Goal: Task Accomplishment & Management: Manage account settings

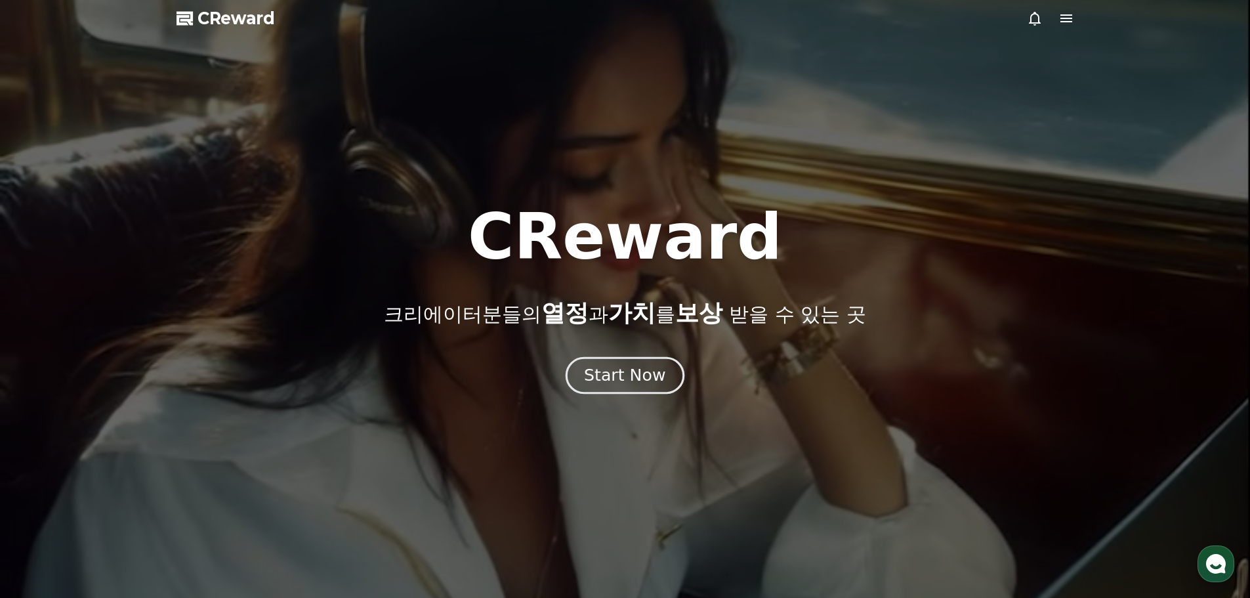
click at [619, 369] on div "Start Now" at bounding box center [624, 375] width 81 height 22
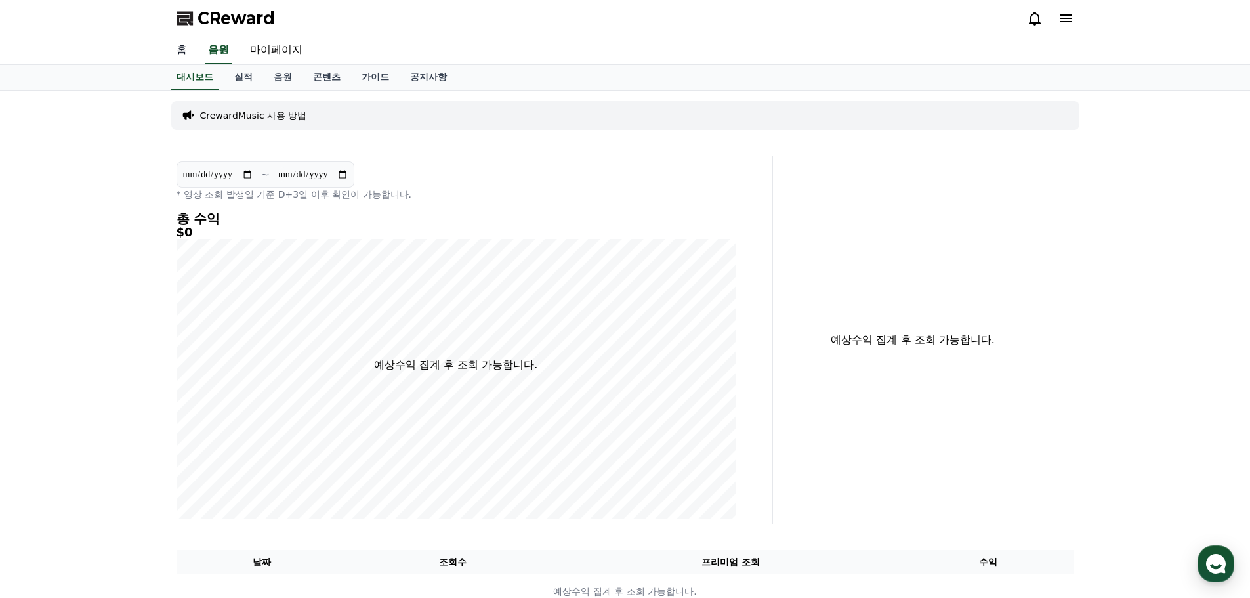
click at [180, 52] on link "홈" at bounding box center [181, 51] width 31 height 28
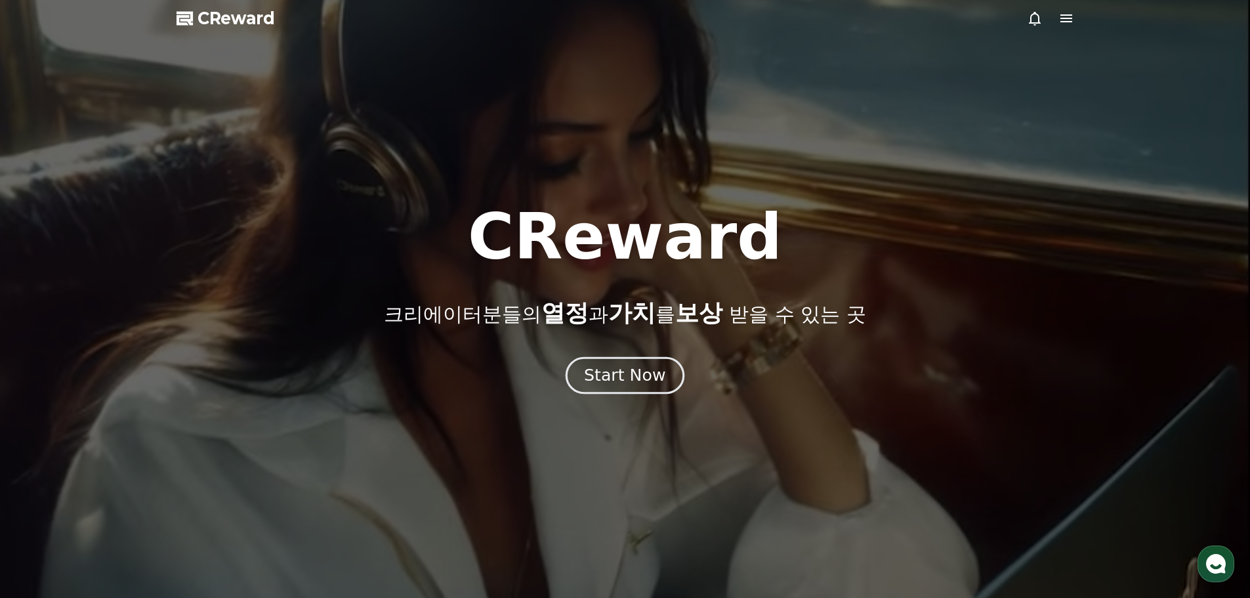
click at [643, 382] on div "Start Now" at bounding box center [624, 375] width 81 height 22
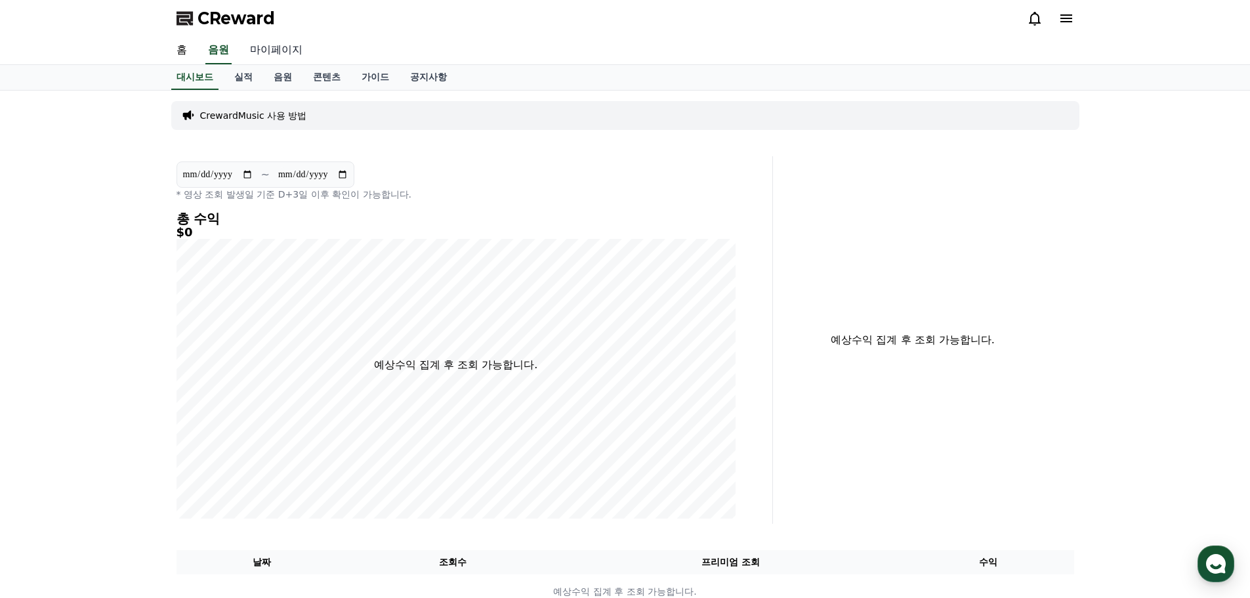
click at [278, 51] on link "마이페이지" at bounding box center [275, 51] width 73 height 28
select select "**********"
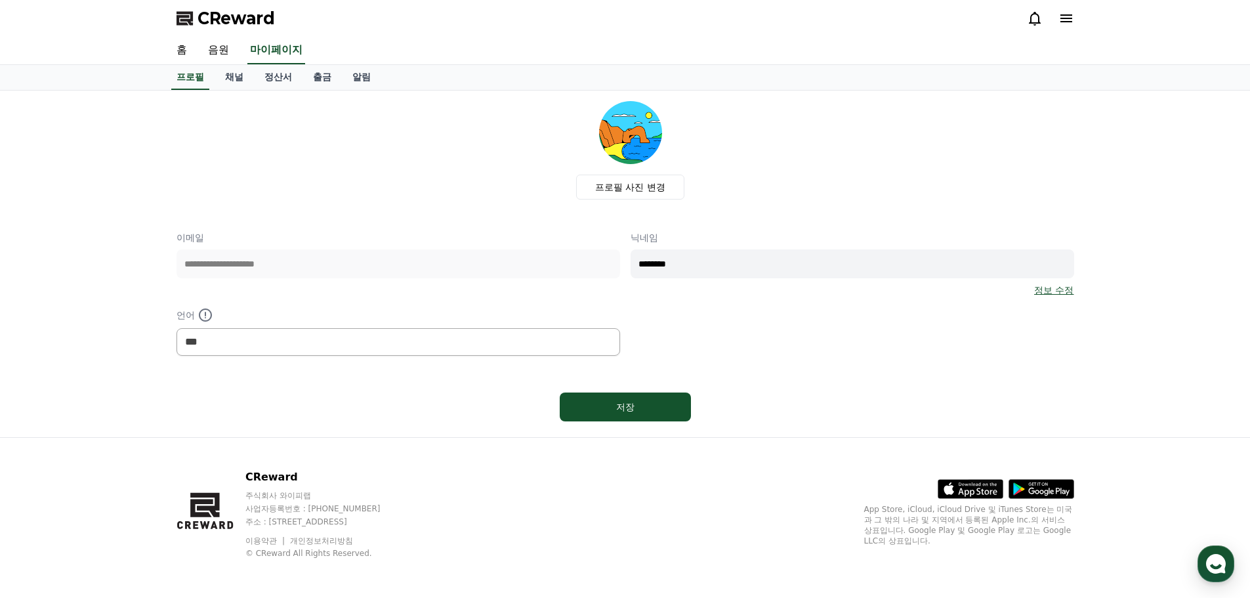
click at [771, 335] on div "**********" at bounding box center [624, 293] width 897 height 125
click at [232, 79] on link "채널" at bounding box center [234, 77] width 39 height 25
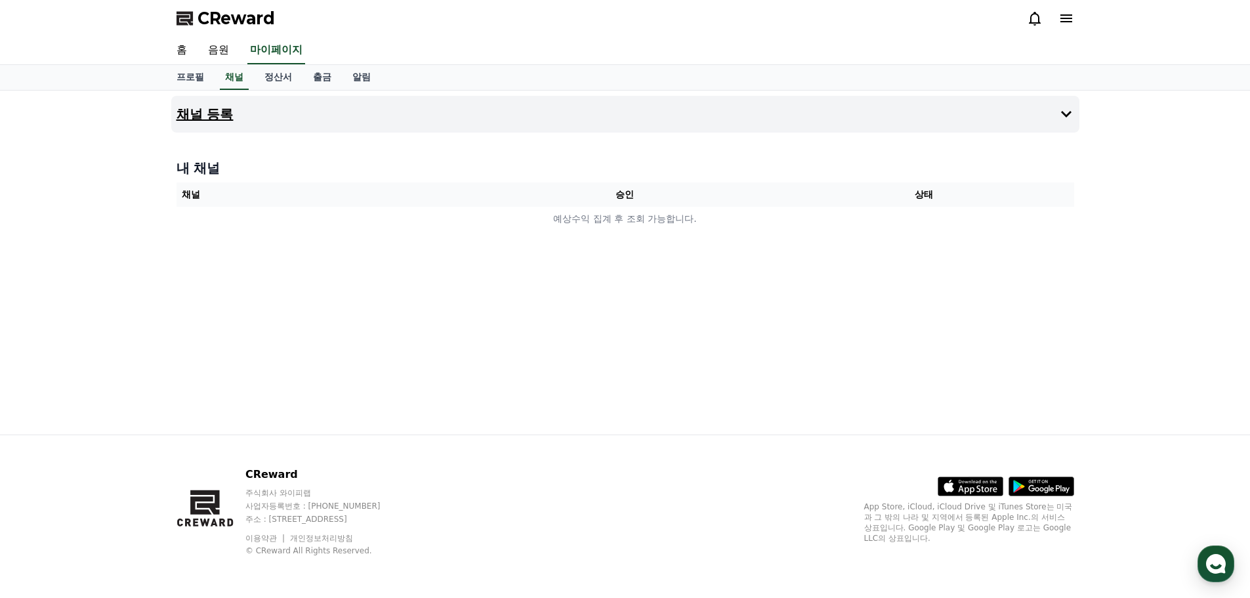
click at [1067, 113] on icon at bounding box center [1066, 114] width 16 height 16
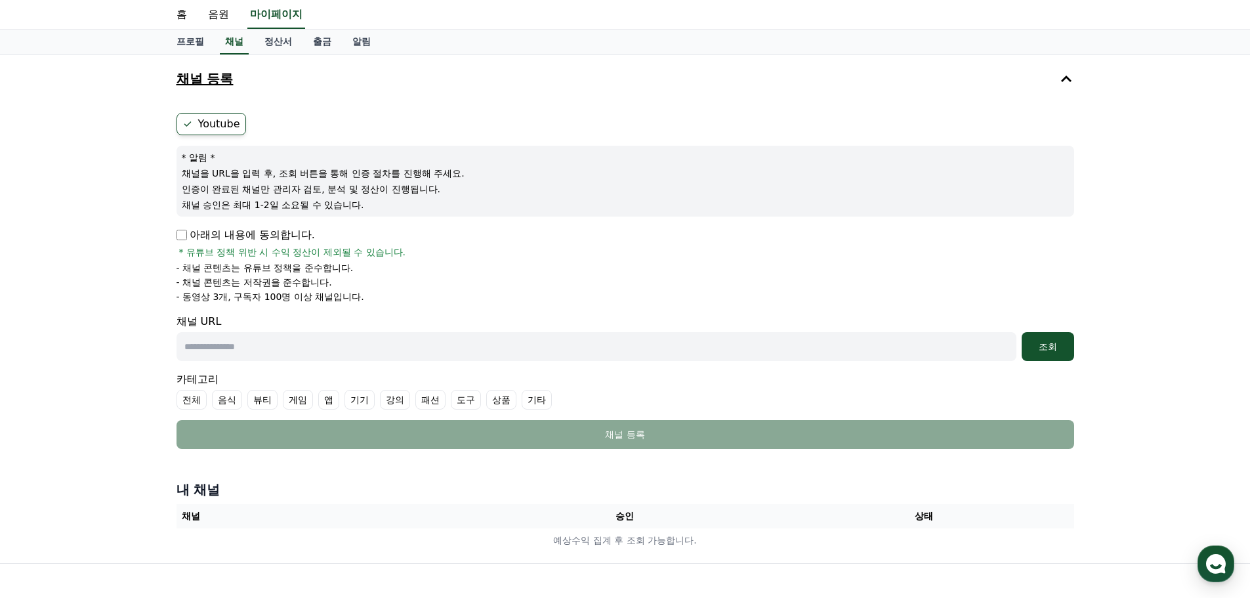
scroll to position [66, 0]
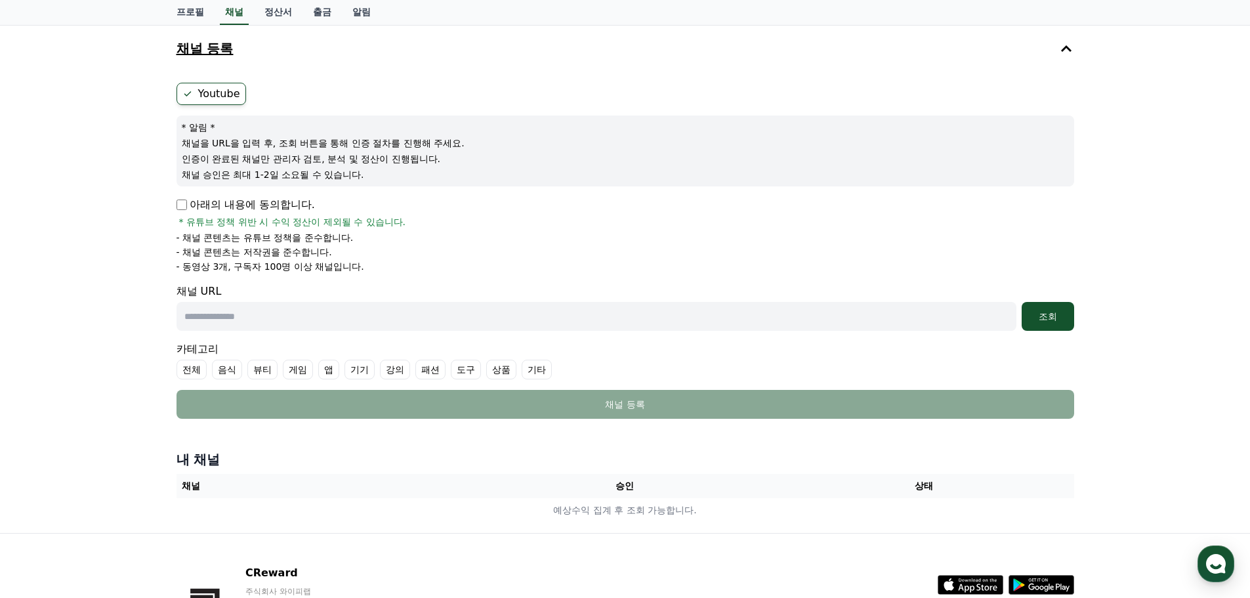
click at [468, 325] on input "text" at bounding box center [596, 316] width 840 height 29
paste input "**********"
type input "**********"
click at [1042, 314] on div "조회" at bounding box center [1048, 316] width 42 height 13
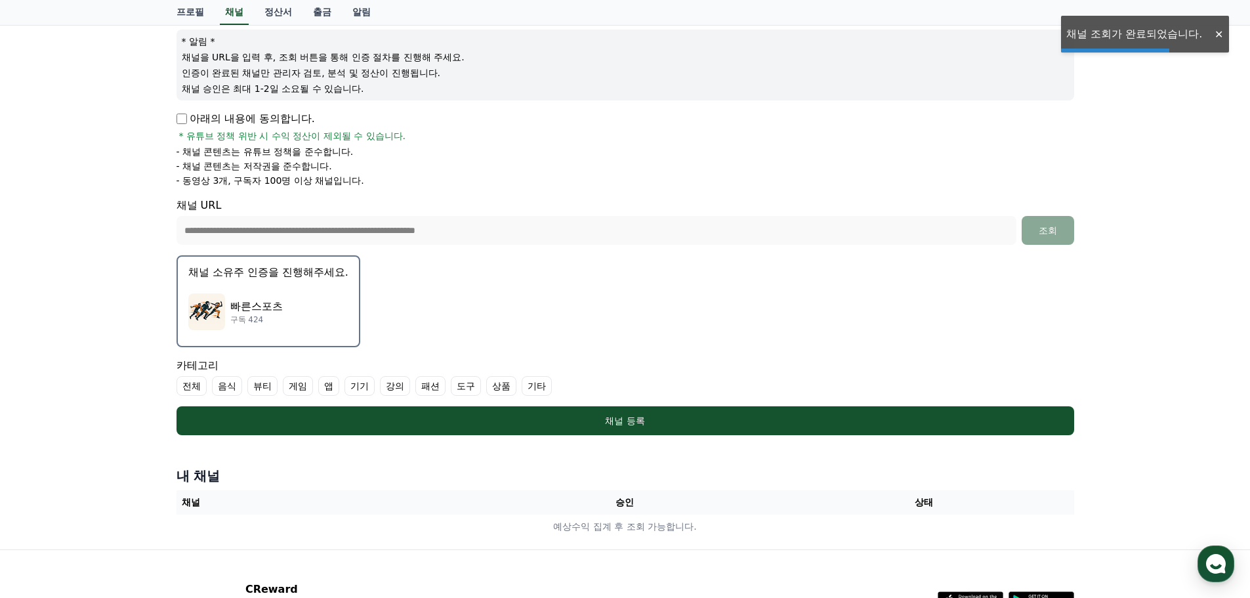
scroll to position [266, 0]
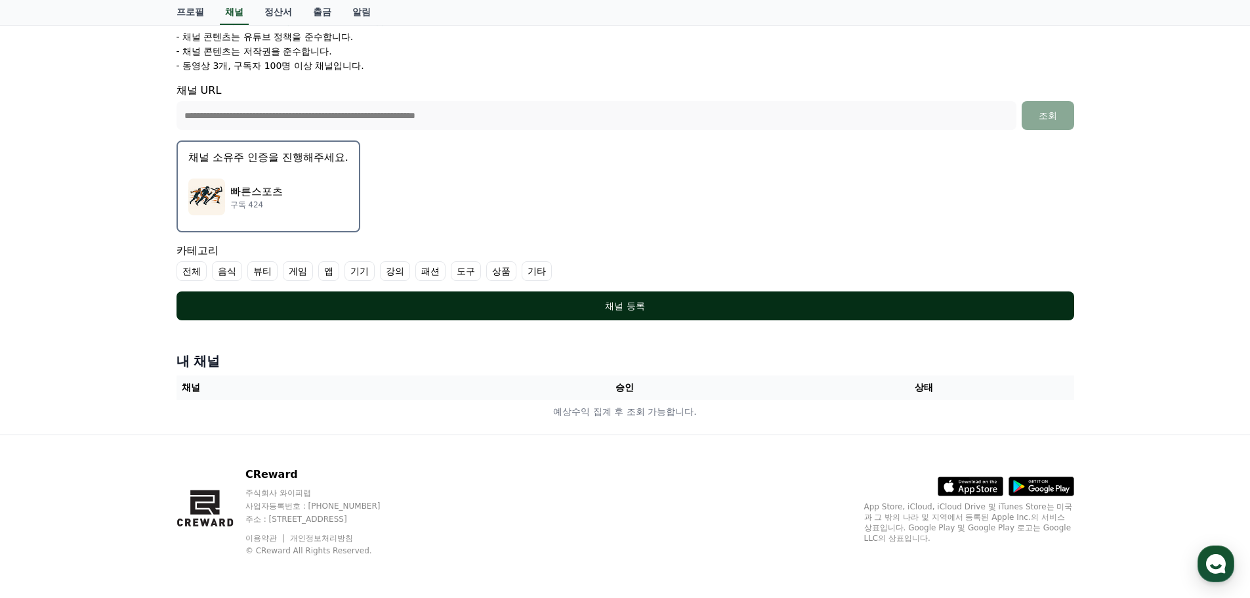
click at [608, 299] on div "채널 등록" at bounding box center [625, 305] width 845 height 13
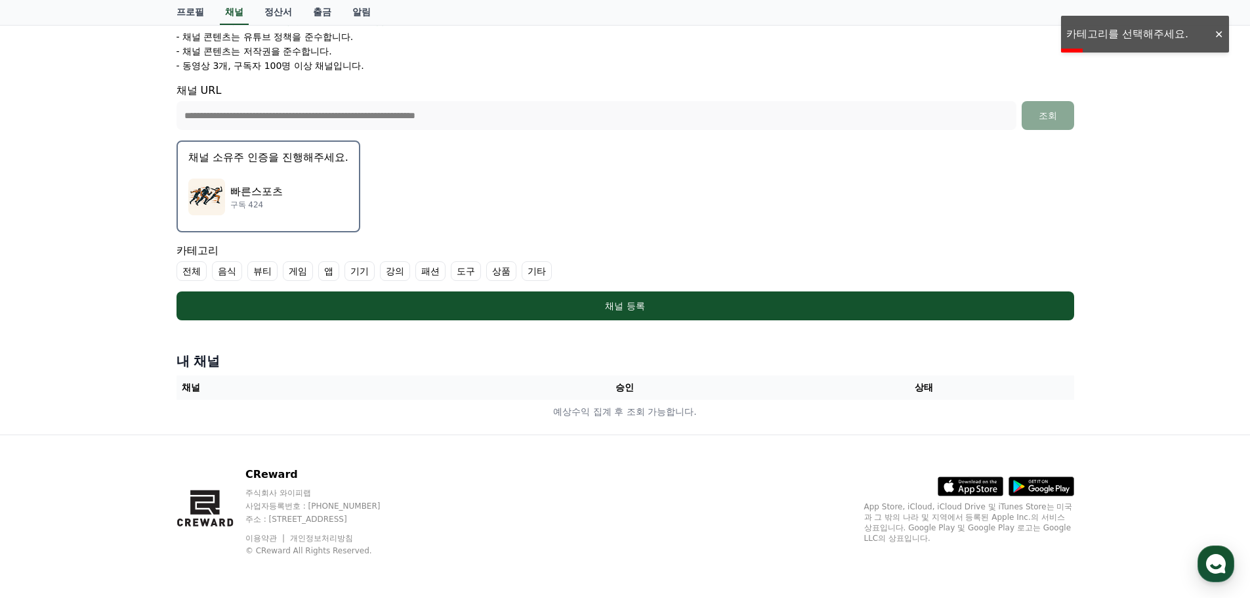
click at [536, 278] on label "기타" at bounding box center [537, 271] width 30 height 20
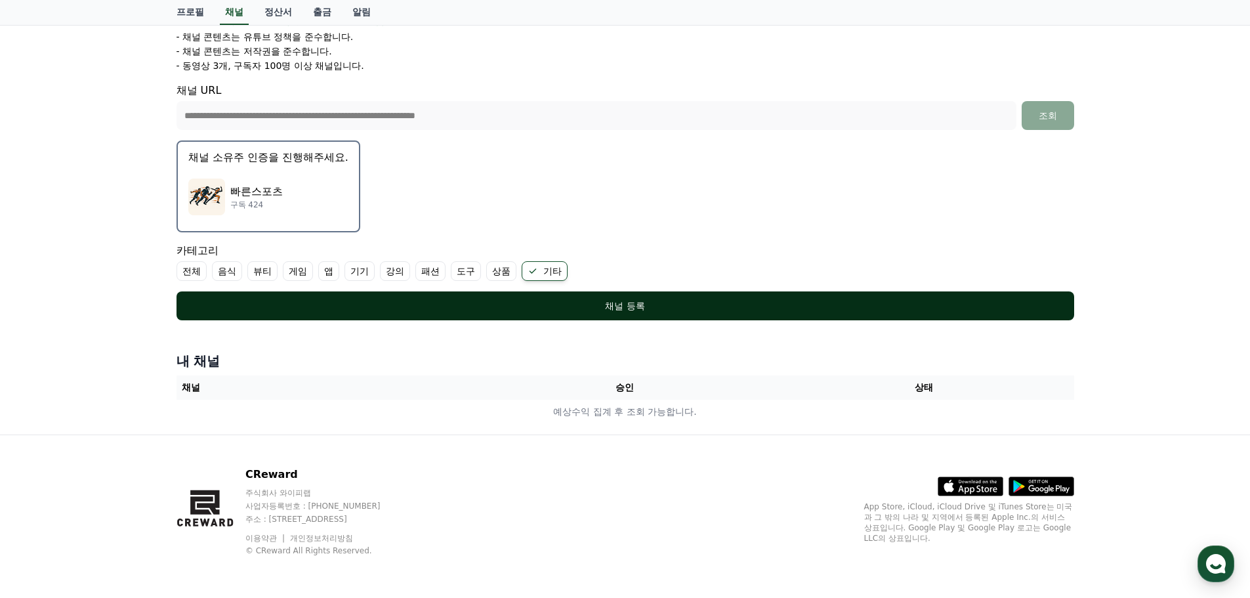
click at [642, 310] on div "채널 등록" at bounding box center [625, 305] width 845 height 13
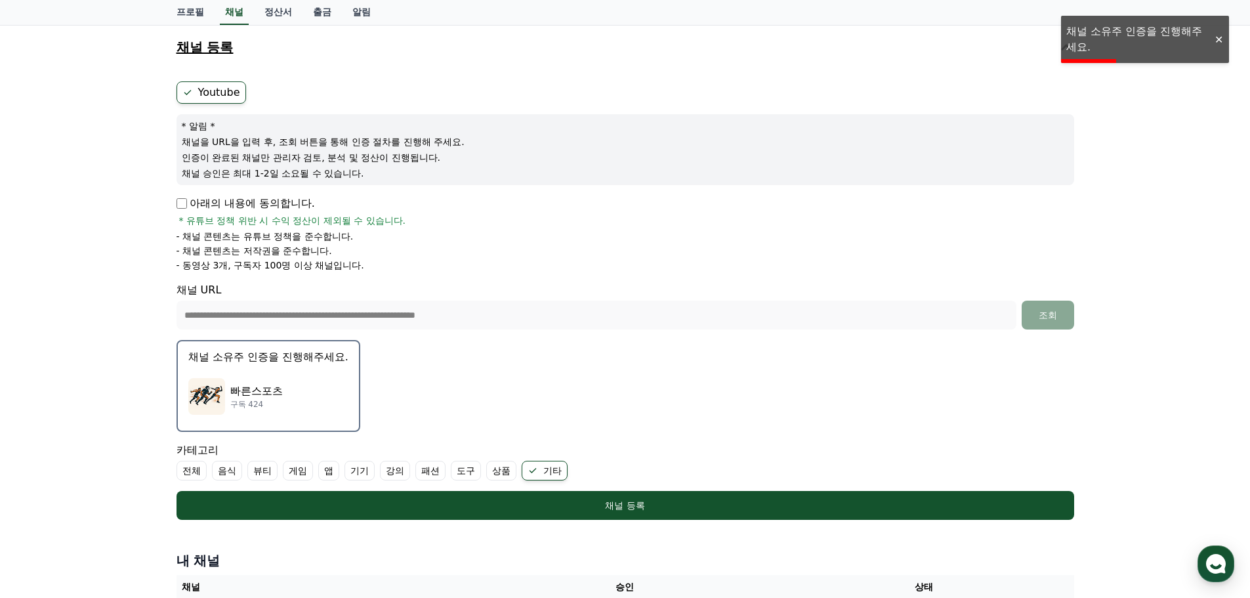
scroll to position [131, 0]
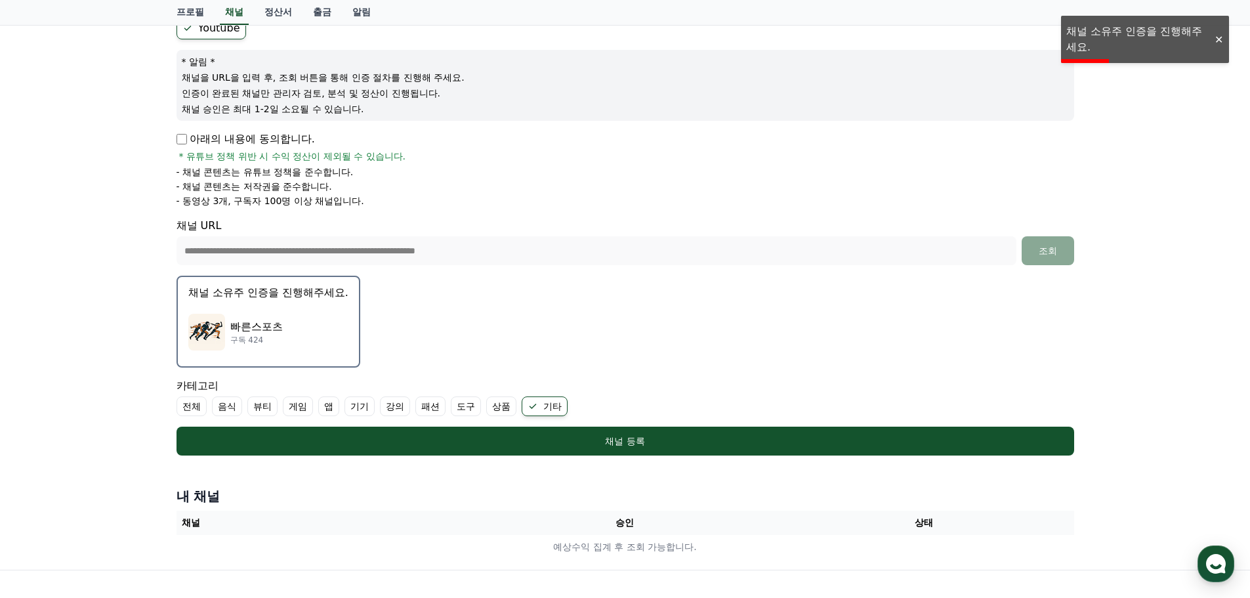
click at [322, 323] on div "빠른스포츠 구독 424" at bounding box center [268, 332] width 160 height 52
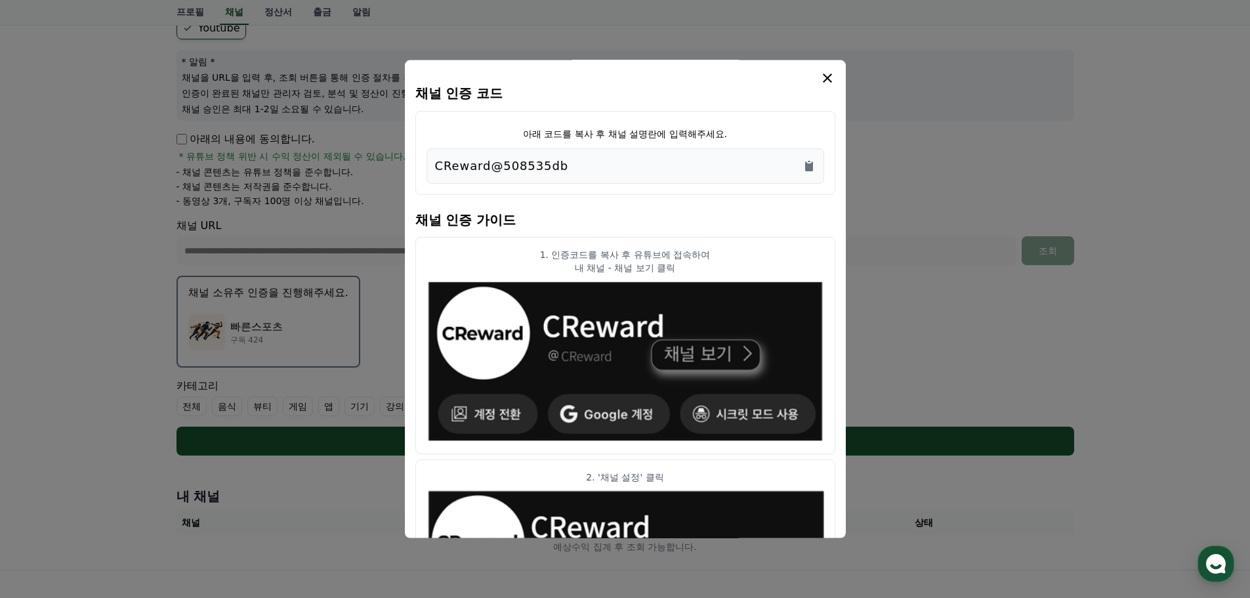
scroll to position [0, 0]
click at [803, 171] on icon "Copy to clipboard" at bounding box center [808, 165] width 13 height 13
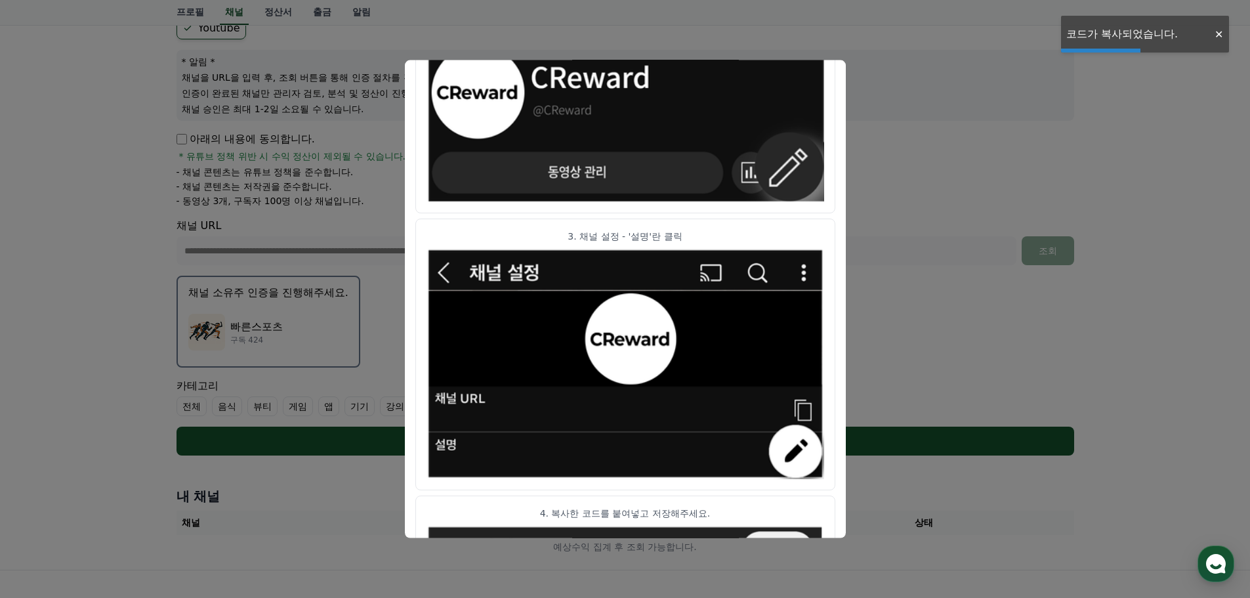
scroll to position [654, 0]
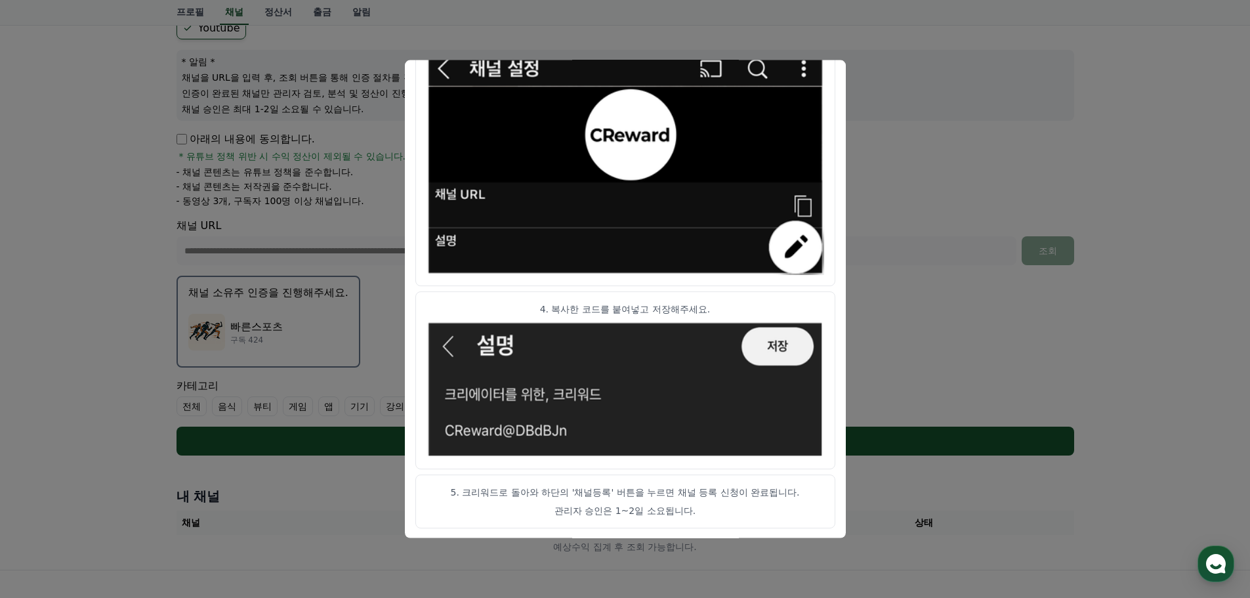
click at [958, 172] on button "close modal" at bounding box center [625, 299] width 1250 height 598
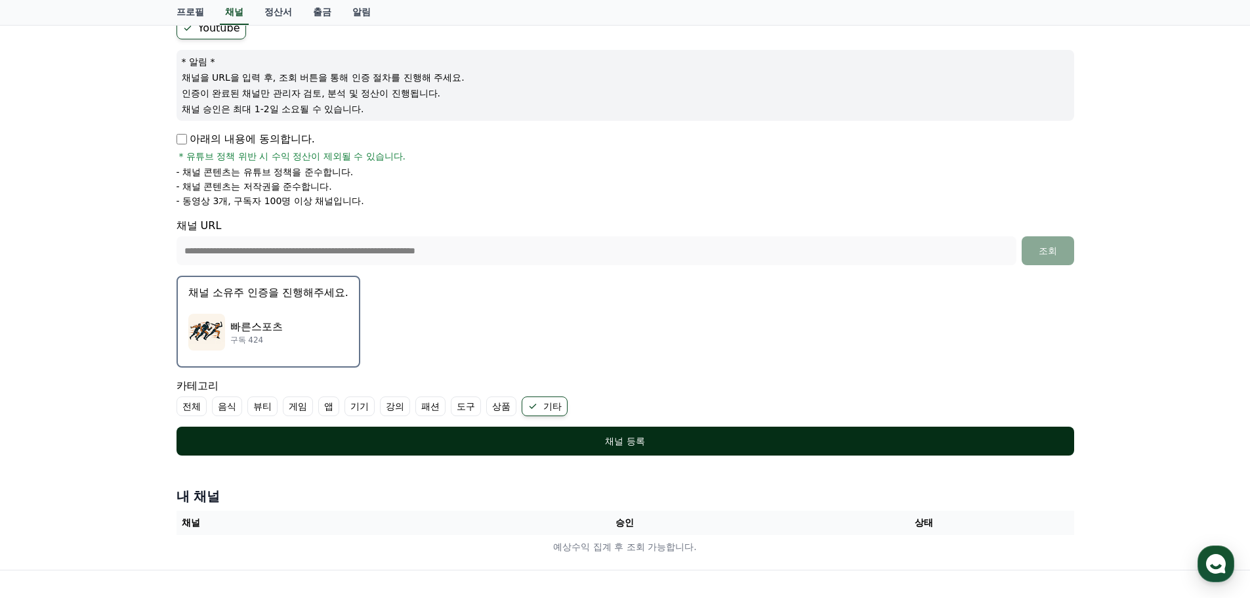
click at [603, 431] on button "채널 등록" at bounding box center [624, 440] width 897 height 29
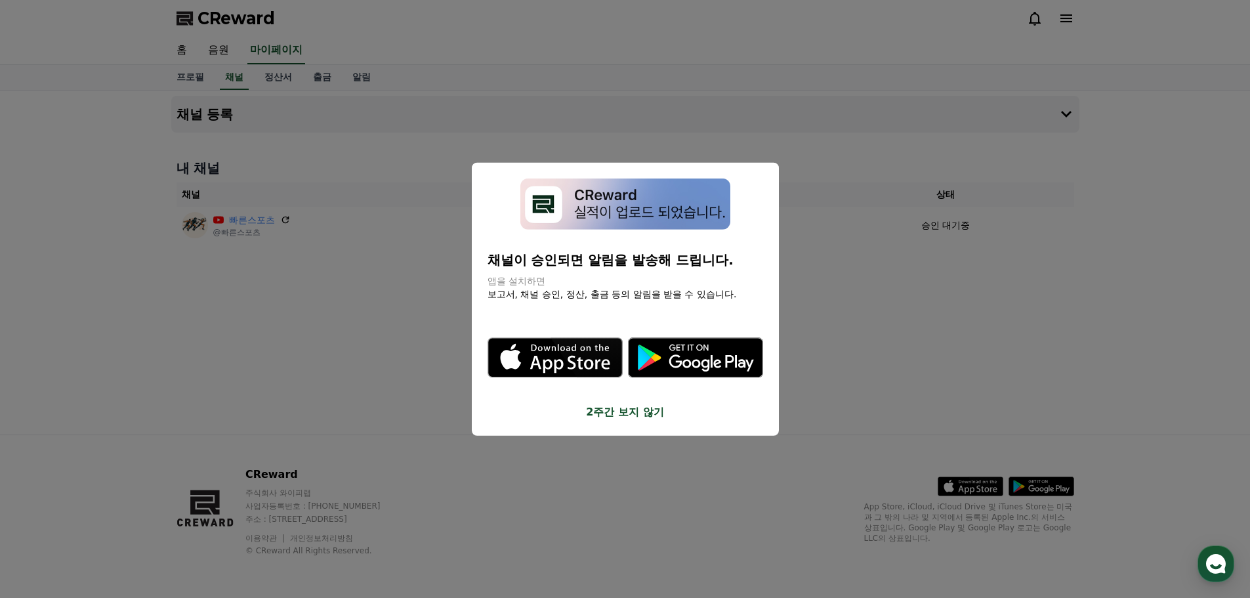
click at [962, 323] on button "close modal" at bounding box center [625, 299] width 1250 height 598
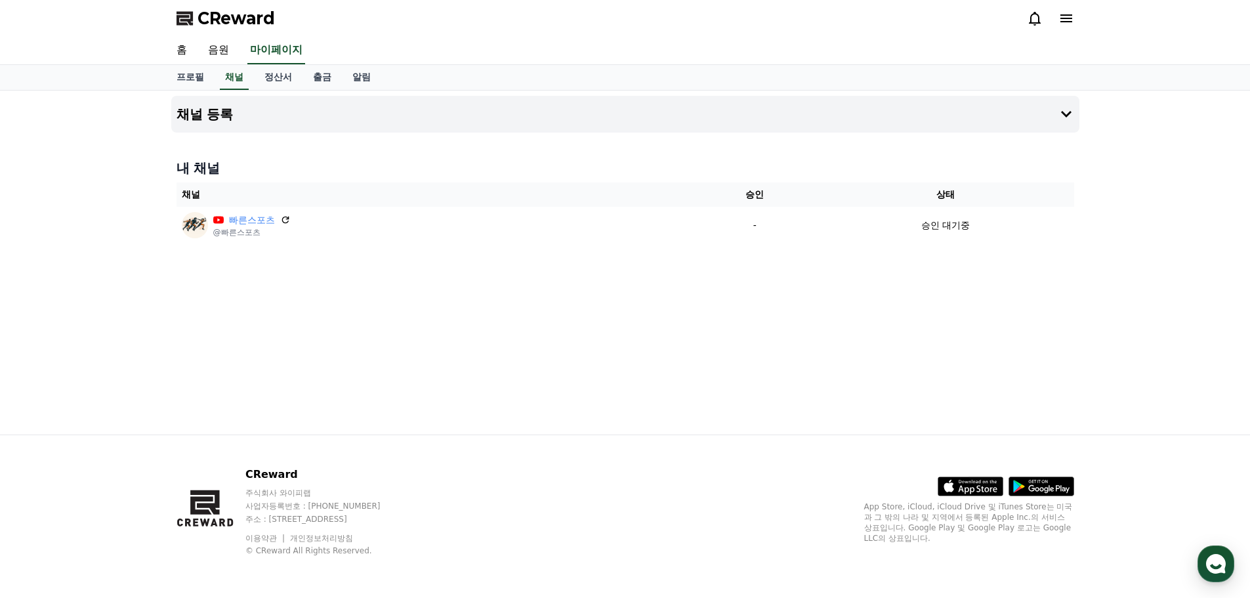
click at [796, 323] on div "채널 등록 내 채널 채널 승인 상태 빠른스포츠 @빠른스포츠 - 승인 대기중" at bounding box center [625, 263] width 918 height 344
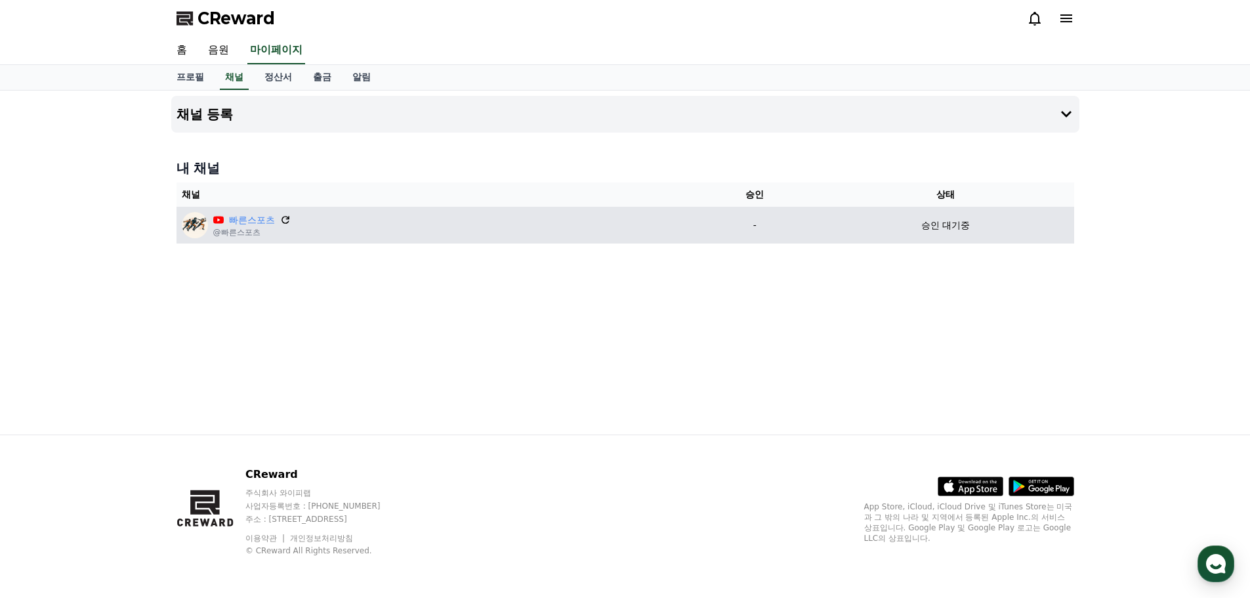
click at [286, 219] on icon at bounding box center [285, 220] width 8 height 8
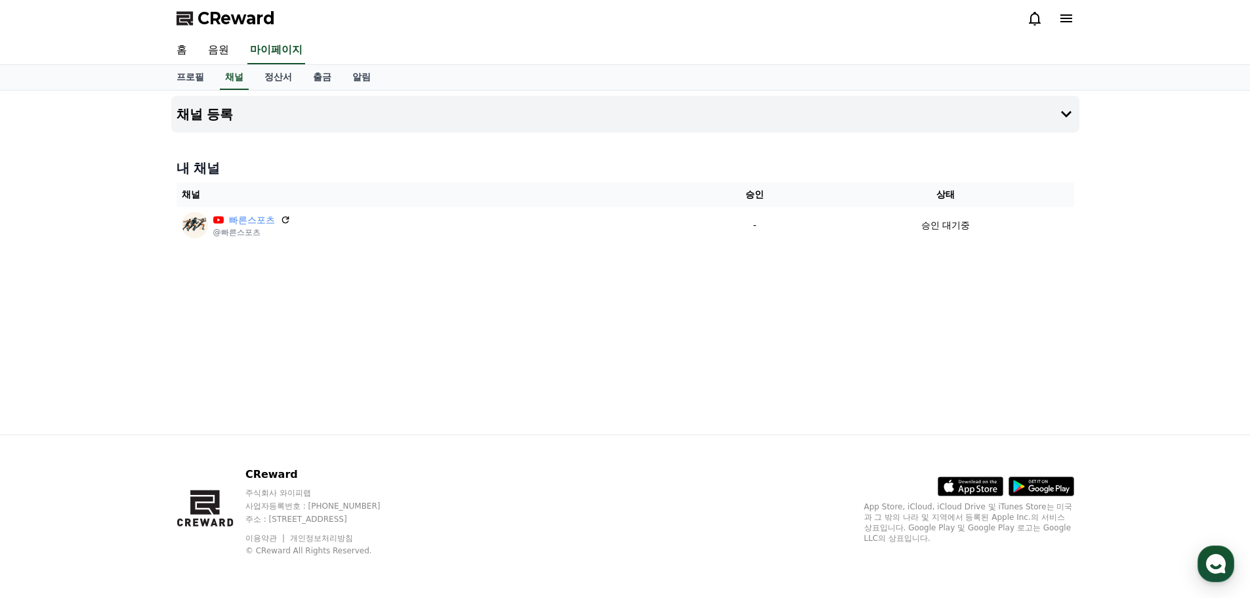
click at [694, 337] on div "채널 등록 내 채널 채널 승인 상태 빠른스포츠 @빠른스포츠 - 승인 대기중" at bounding box center [625, 263] width 918 height 344
